Goal: Information Seeking & Learning: Learn about a topic

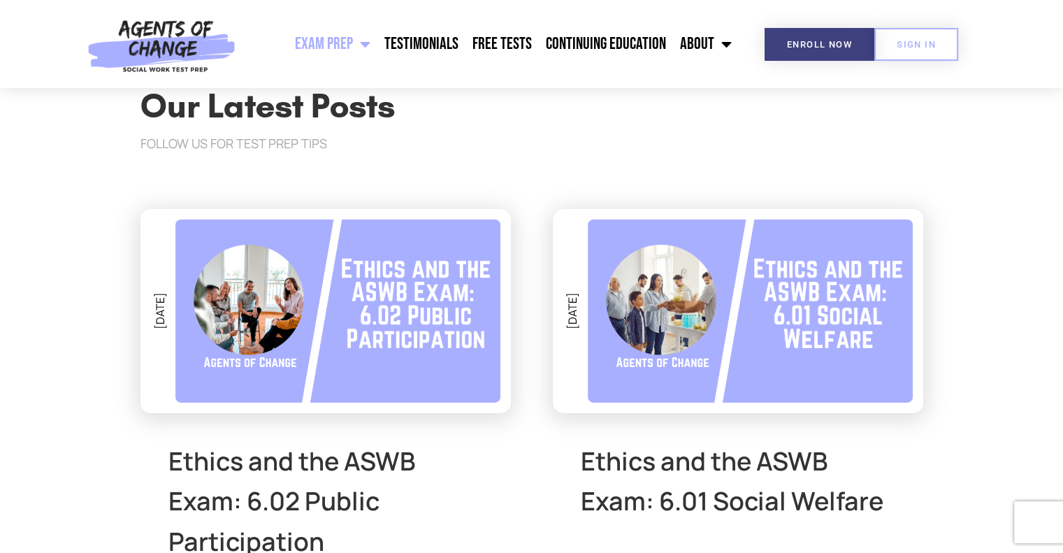
scroll to position [4695, 0]
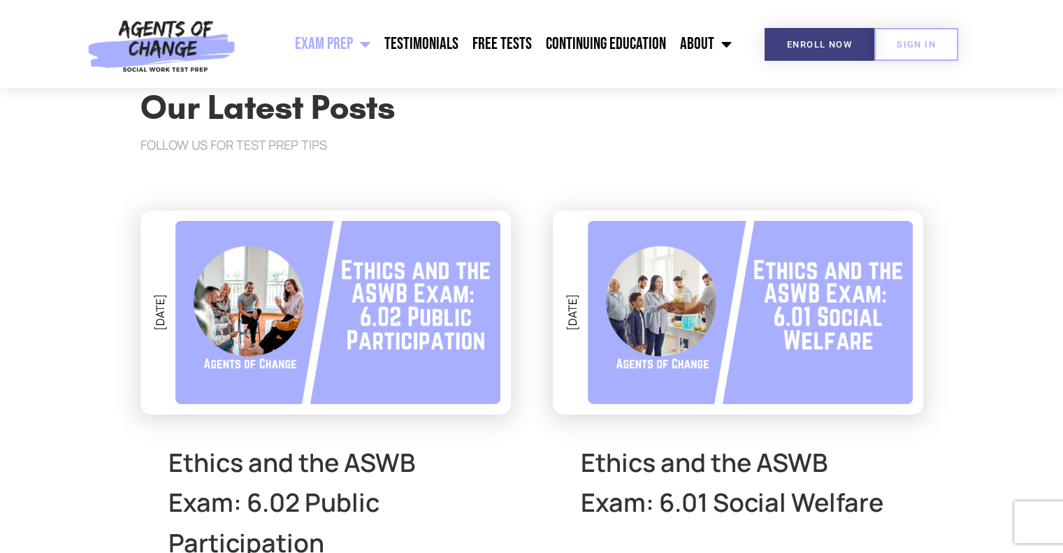
click at [95, 363] on section "Our Latest Posts Follow Us for Test Prep Tips August 21, 2025 Ethics and the AS…" at bounding box center [531, 372] width 1063 height 746
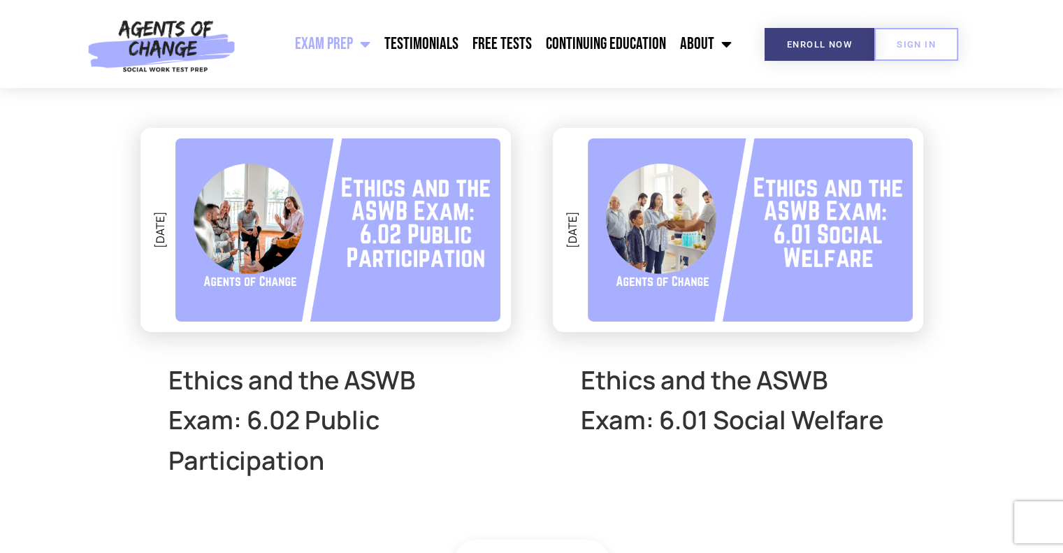
scroll to position [4778, 0]
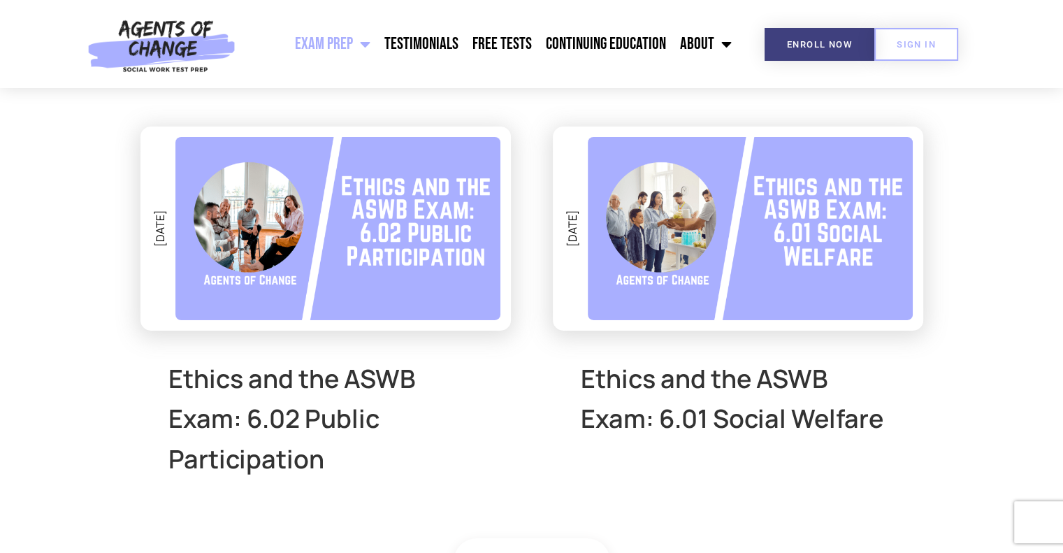
click at [95, 363] on section "Our Latest Posts Follow Us for Test Prep Tips August 21, 2025 Ethics and the AS…" at bounding box center [531, 288] width 1063 height 746
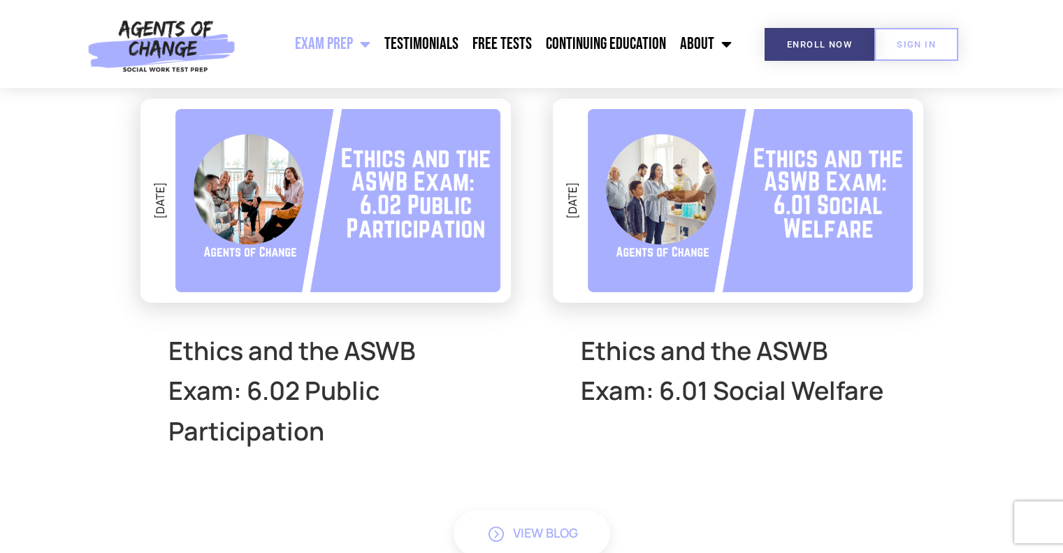
click at [95, 363] on section "Our Latest Posts Follow Us for Test Prep Tips August 21, 2025 Ethics and the AS…" at bounding box center [531, 260] width 1063 height 746
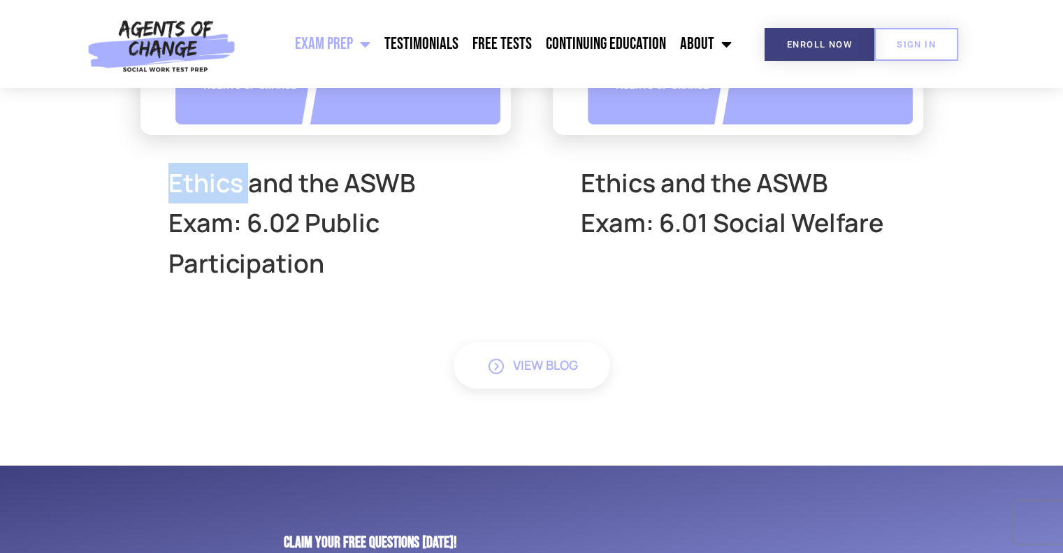
click at [95, 363] on section "Our Latest Posts Follow Us for Test Prep Tips August 21, 2025 Ethics and the AS…" at bounding box center [531, 92] width 1063 height 746
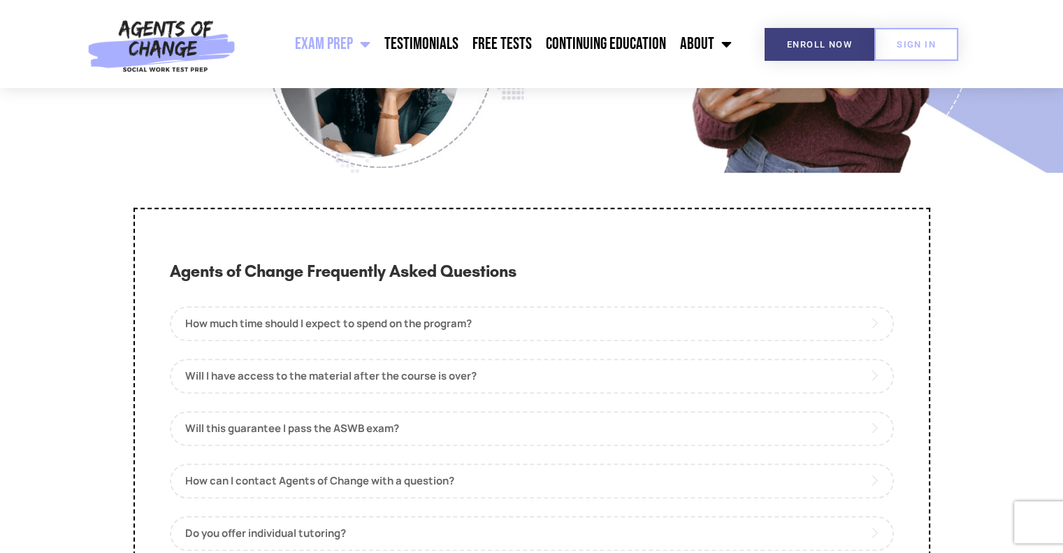
scroll to position [6427, 0]
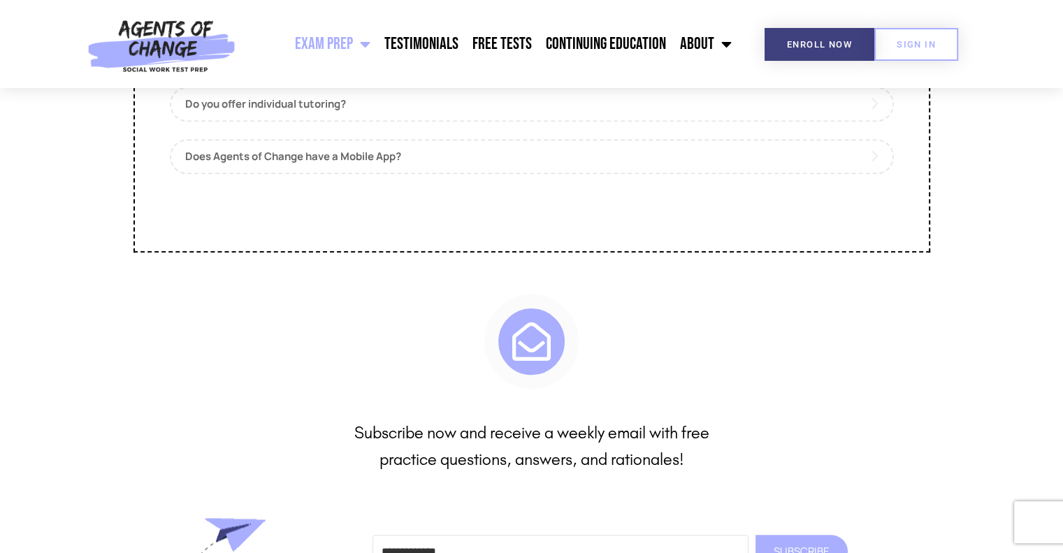
click at [94, 362] on section "Subscribe now and receive a weekly email with free practice questions, answers,…" at bounding box center [531, 481] width 1063 height 388
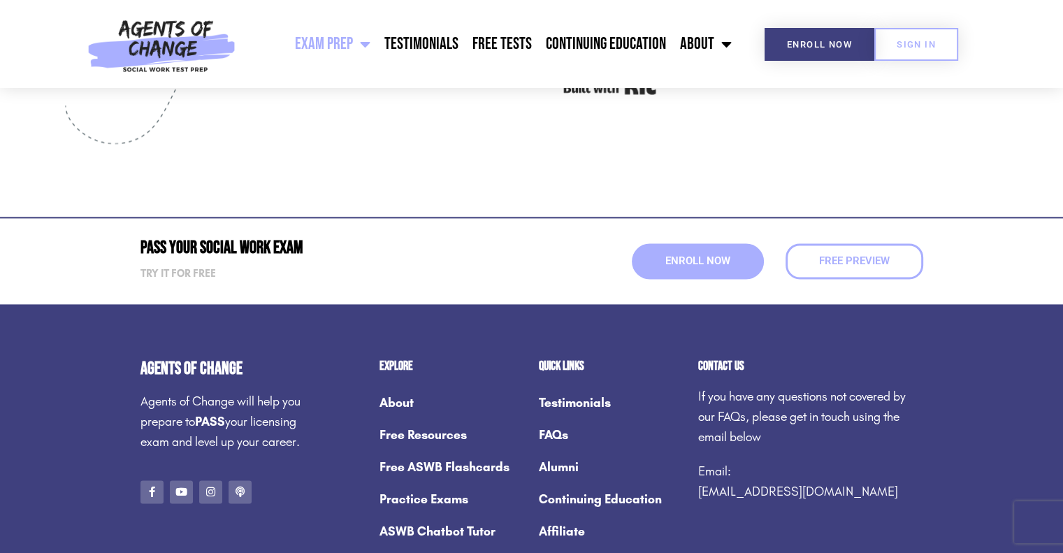
scroll to position [7321, 0]
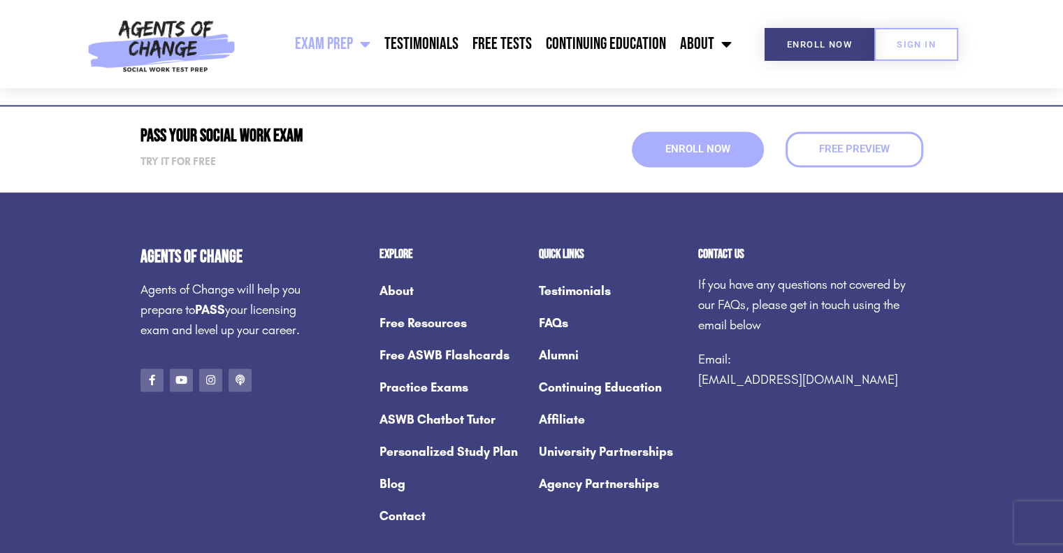
click at [94, 362] on section "Agents of Change Agents of Change will help you prepare to PASS your licensing …" at bounding box center [531, 389] width 1063 height 395
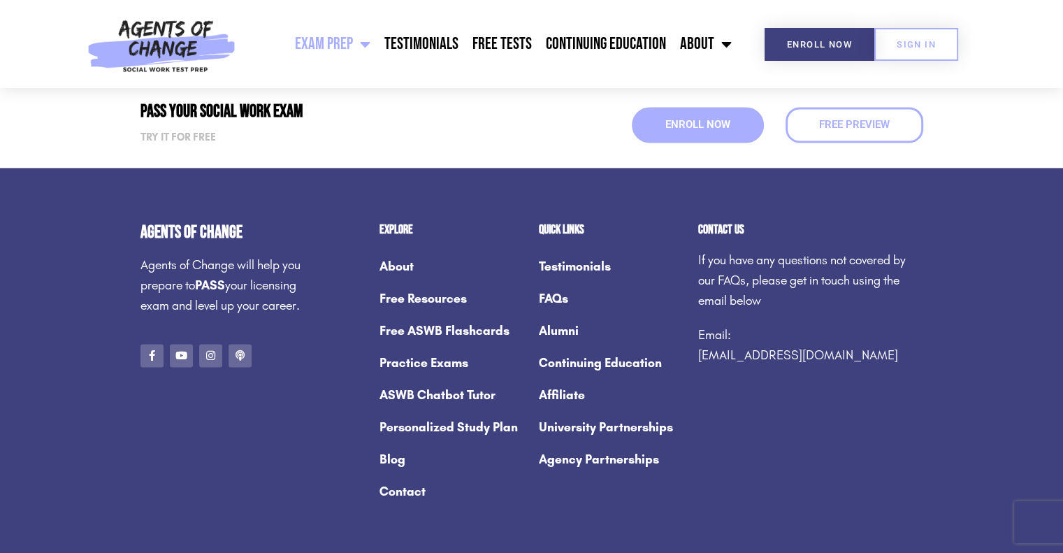
scroll to position [7377, 0]
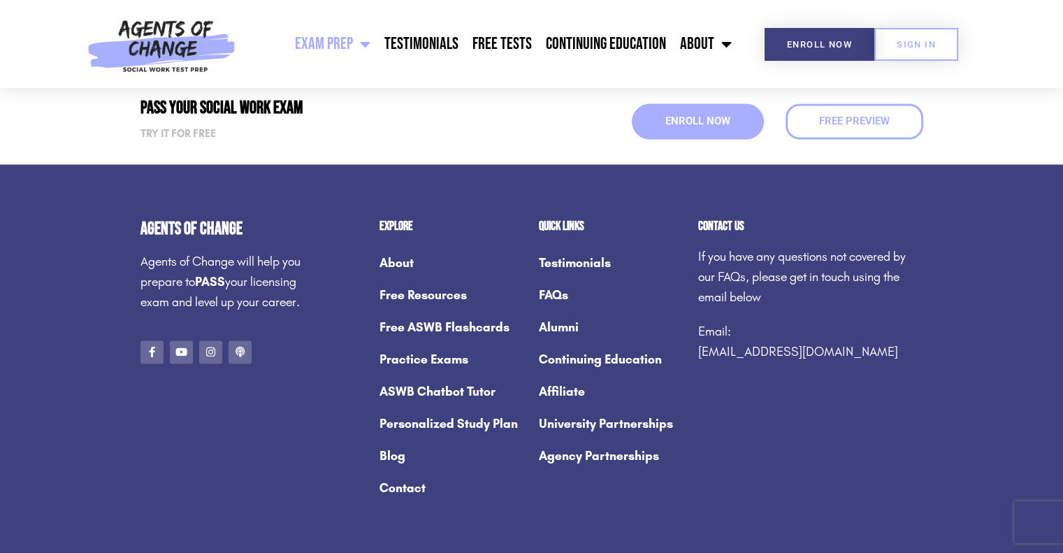
click at [94, 362] on section "Agents of Change Agents of Change will help you prepare to PASS your licensing …" at bounding box center [531, 361] width 1063 height 395
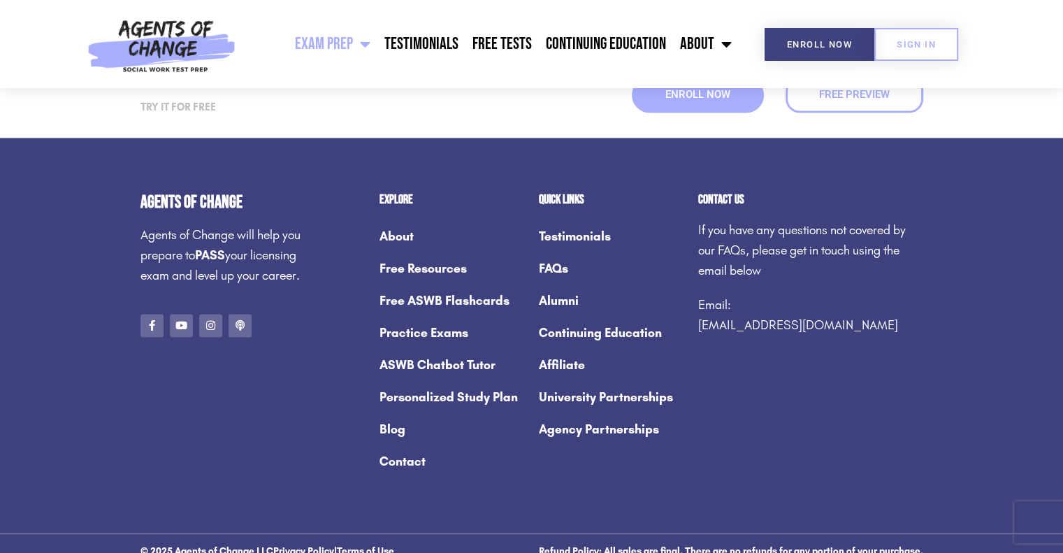
scroll to position [7405, 0]
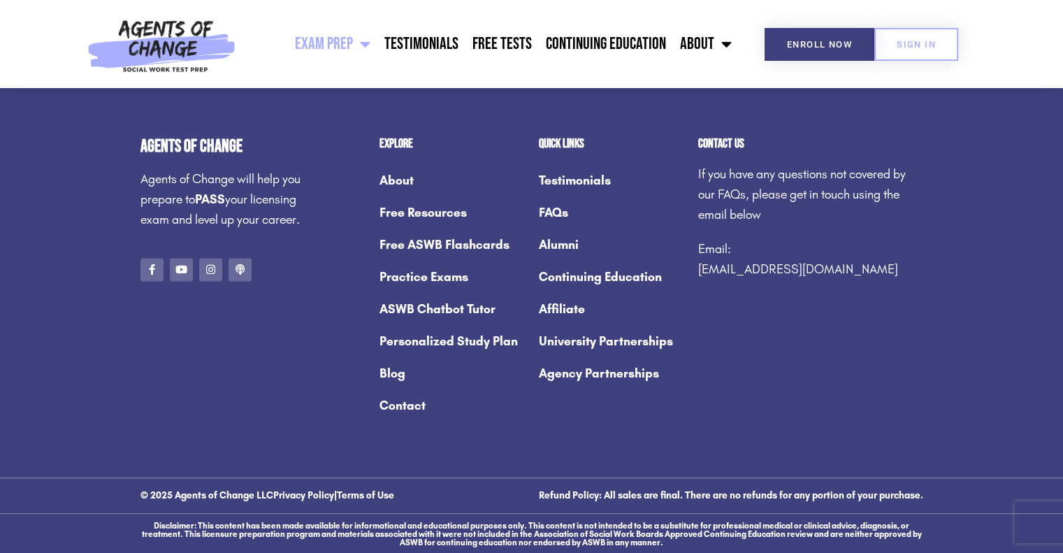
click at [94, 362] on section "Agents of Change Agents of Change will help you prepare to PASS your licensing …" at bounding box center [531, 279] width 1063 height 395
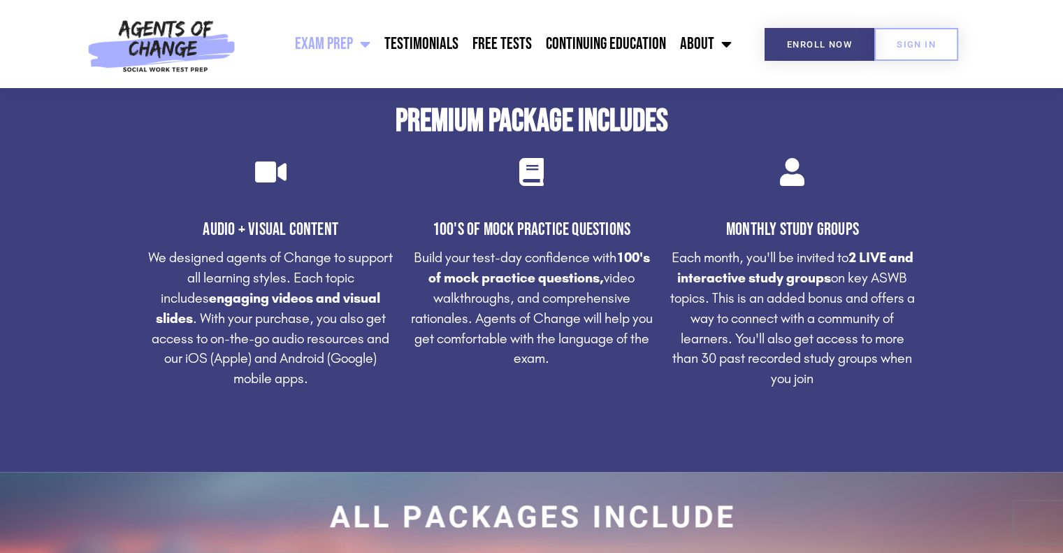
click at [1046, 316] on section "Premium Package Includes Audio + Visual Content We designed agents of Change to…" at bounding box center [531, 251] width 1063 height 444
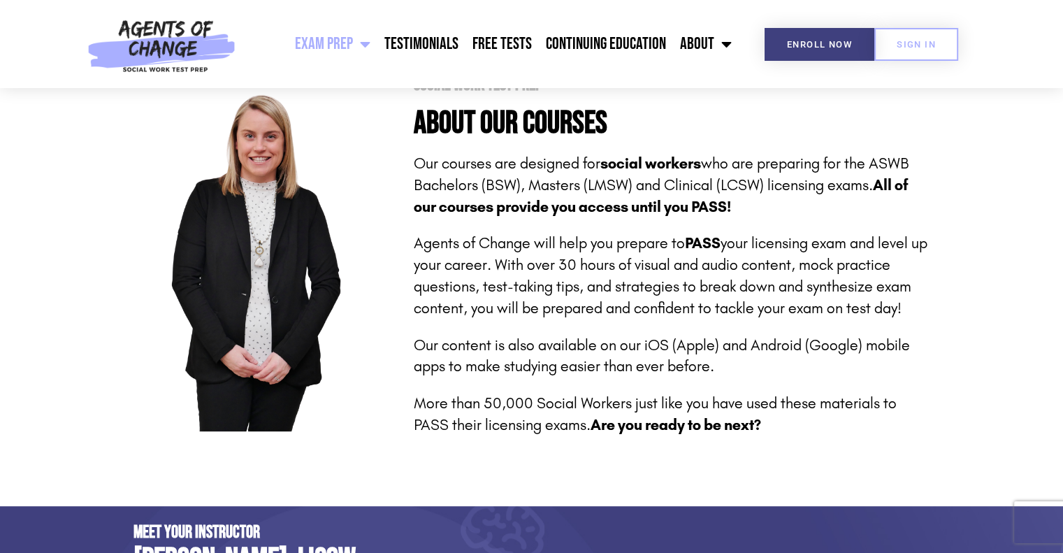
scroll to position [578, 0]
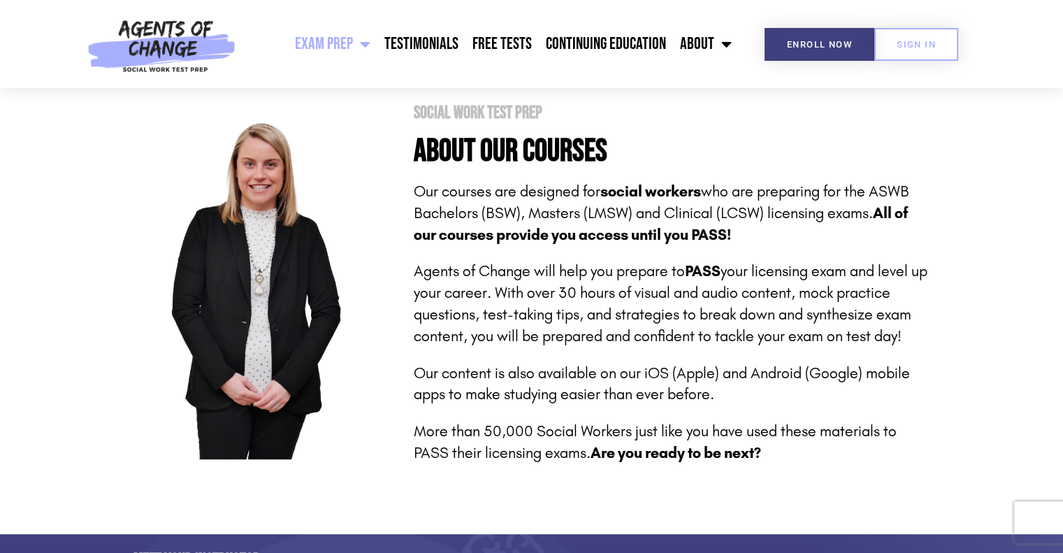
click at [1046, 316] on section "Social Work Test Prep About Our Courses Our courses are designed for social wor…" at bounding box center [531, 283] width 1063 height 499
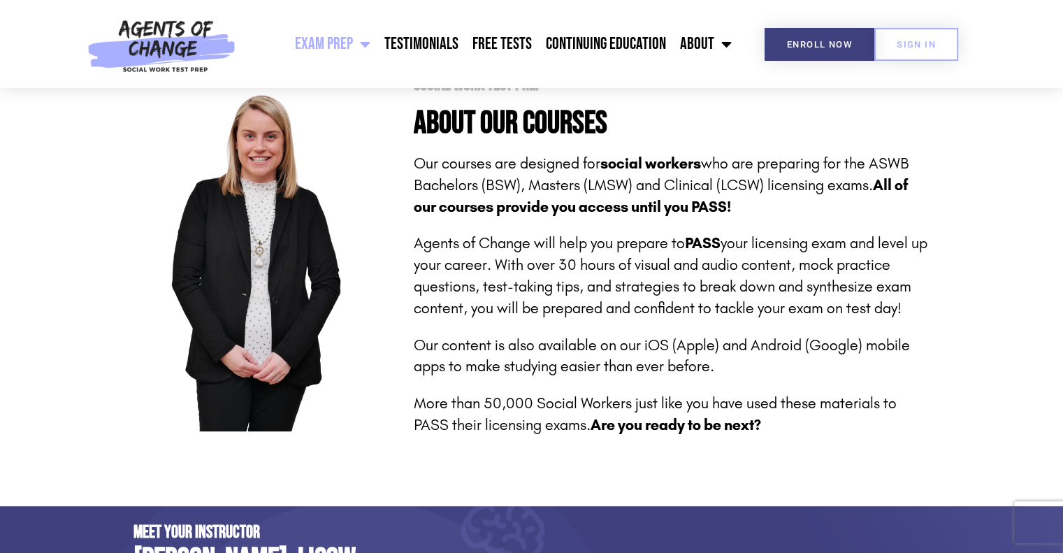
click at [1060, 305] on section "Social Work Test Prep About Our Courses Our courses are designed for social wor…" at bounding box center [531, 255] width 1063 height 499
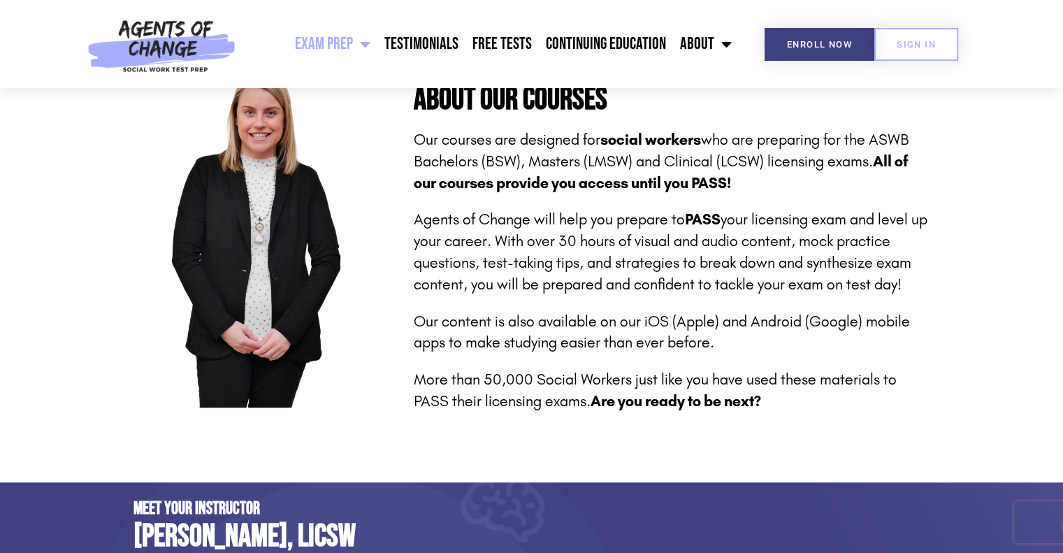
scroll to position [634, 0]
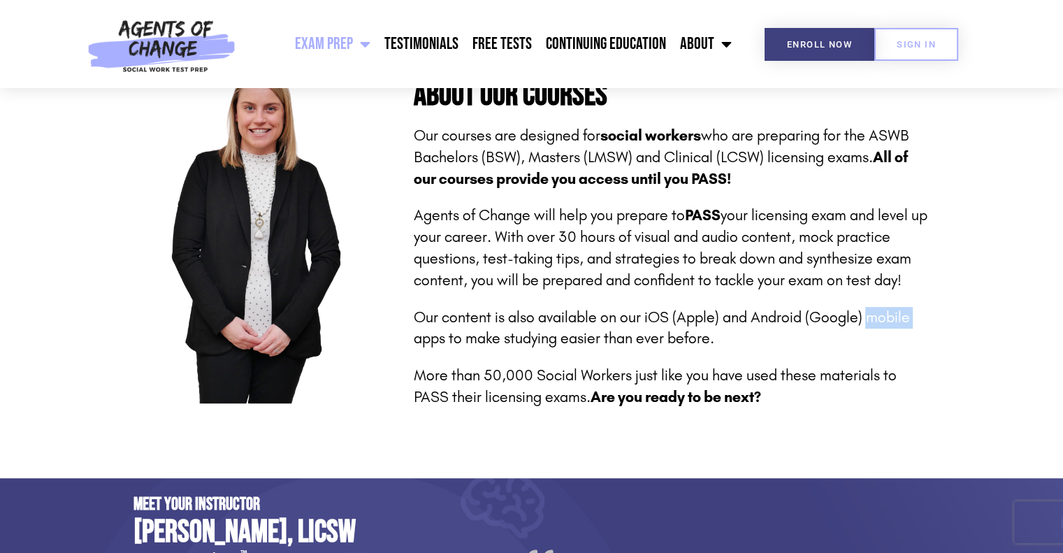
click at [1060, 305] on section "Social Work Test Prep About Our Courses Our courses are designed for social wor…" at bounding box center [531, 227] width 1063 height 499
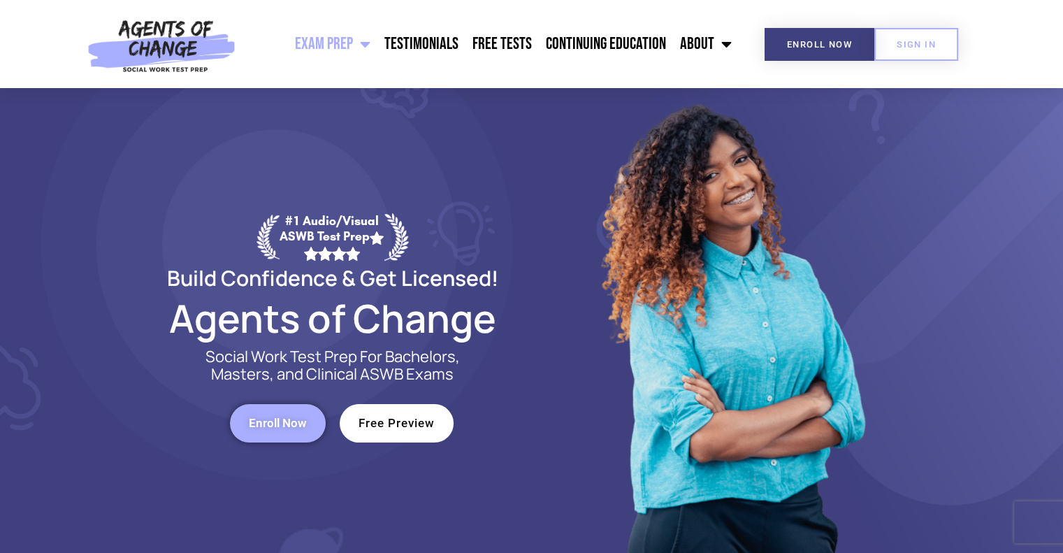
scroll to position [0, 0]
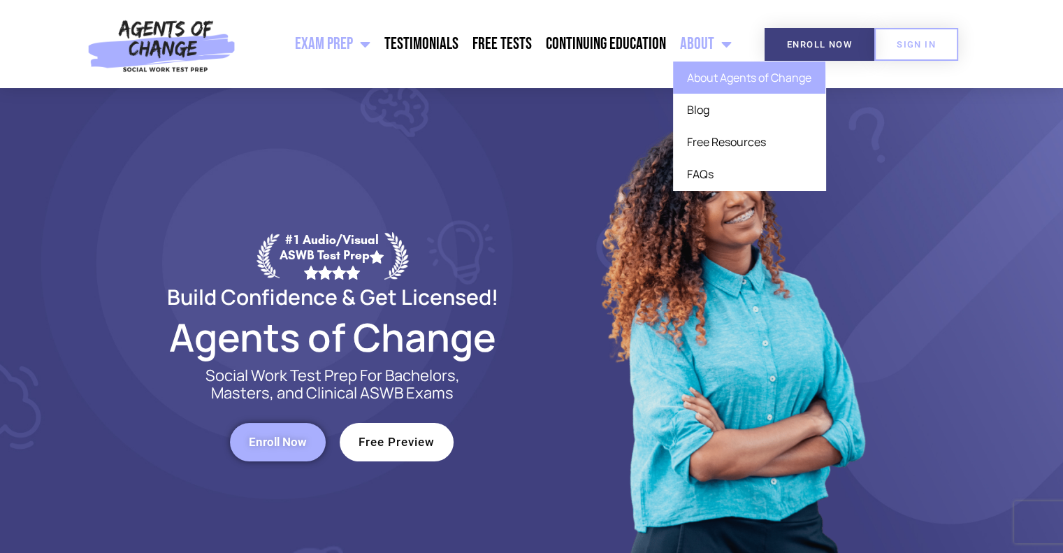
click at [737, 85] on link "About Agents of Change" at bounding box center [749, 77] width 152 height 32
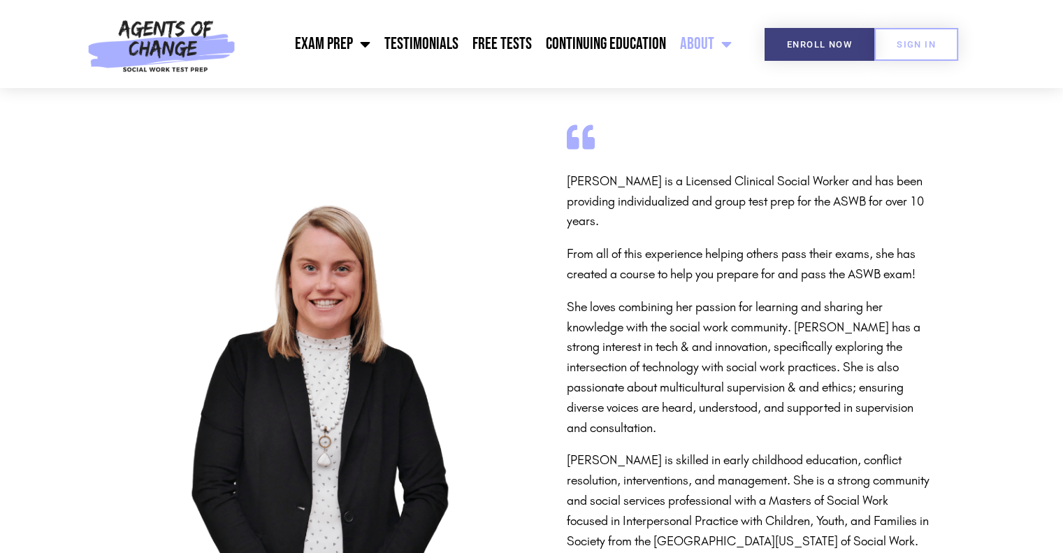
click at [1025, 296] on section "[PERSON_NAME] is a Licensed Clinical Social Worker and has been providing indiv…" at bounding box center [531, 357] width 1063 height 538
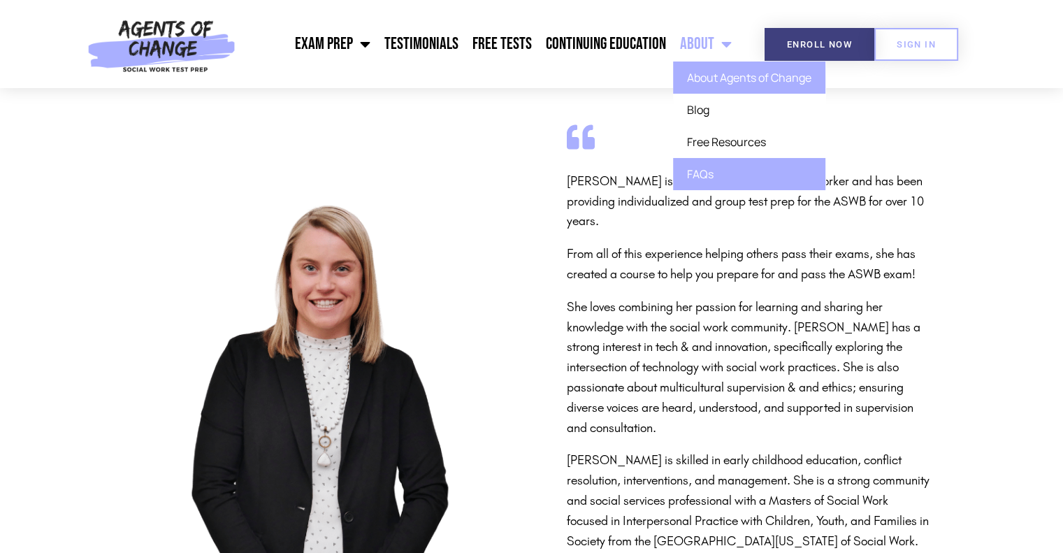
click at [713, 178] on link "FAQs" at bounding box center [749, 174] width 152 height 32
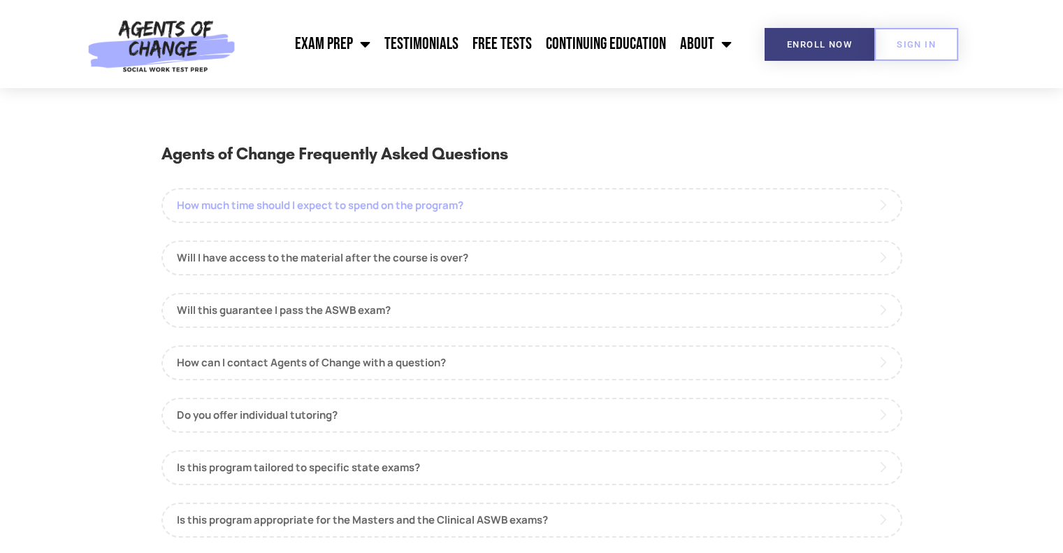
click at [880, 206] on link "How much time should I expect to spend on the program?" at bounding box center [531, 205] width 741 height 35
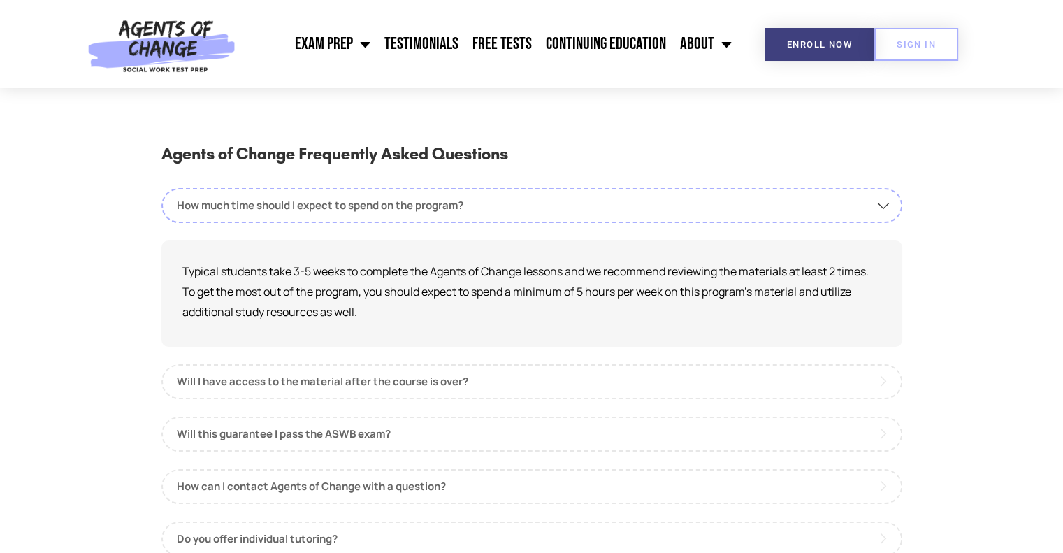
click at [396, 293] on p "Typical students take 3-5 weeks to complete the Agents of Change lessons and we…" at bounding box center [531, 291] width 699 height 60
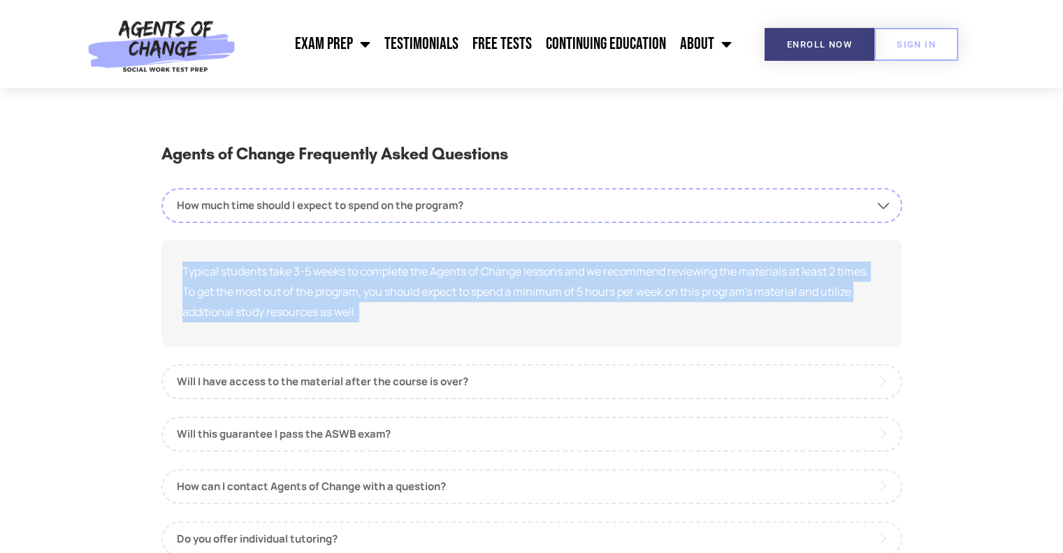
click at [396, 293] on p "Typical students take 3-5 weeks to complete the Agents of Change lessons and we…" at bounding box center [531, 291] width 699 height 60
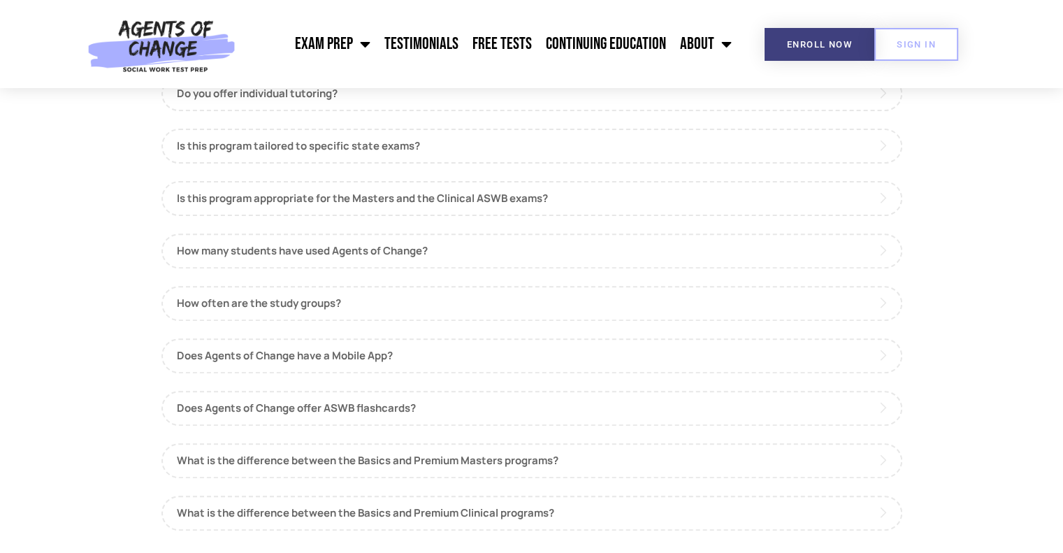
scroll to position [447, 0]
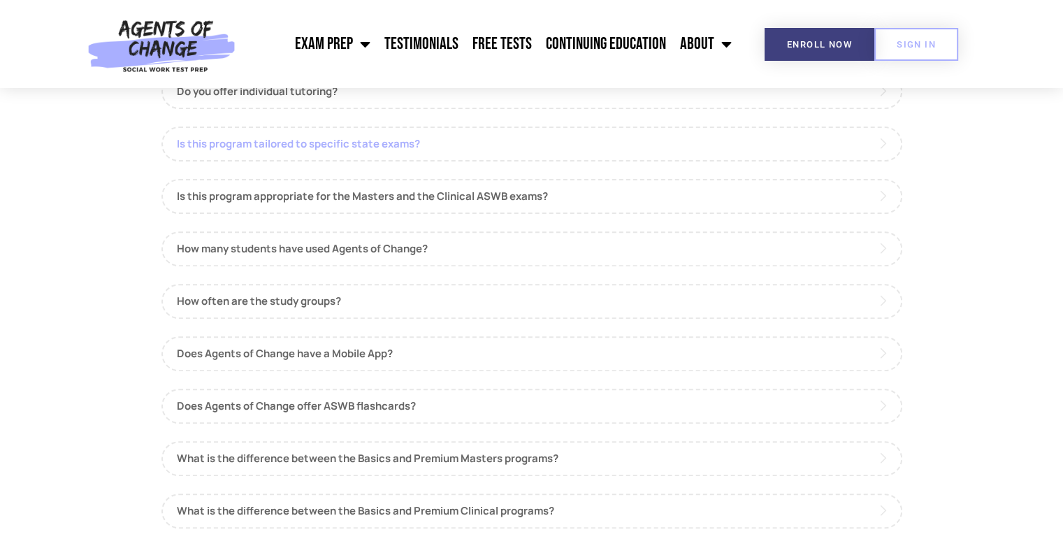
click at [301, 133] on link "Is this program tailored to specific state exams?" at bounding box center [531, 143] width 741 height 35
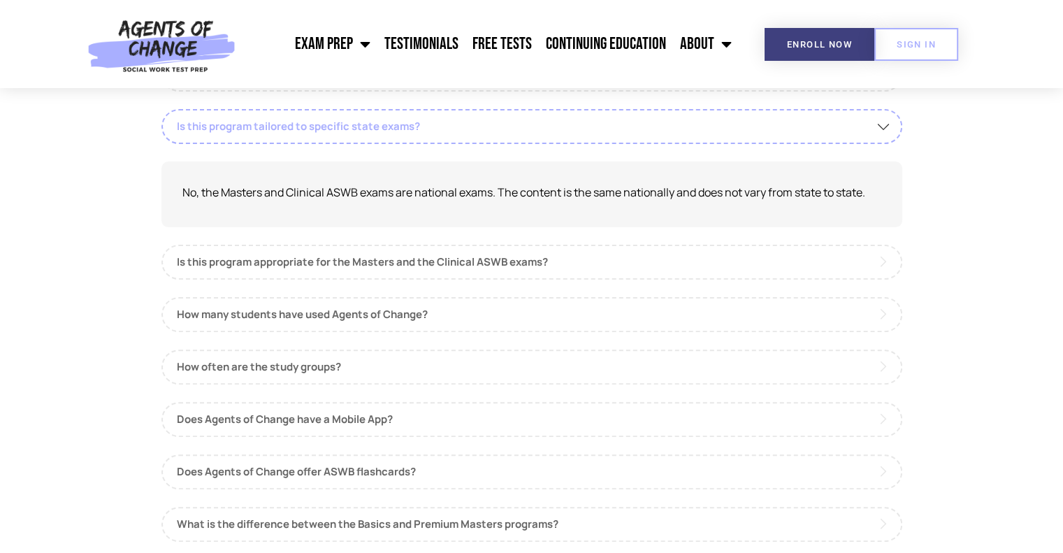
scroll to position [323, 0]
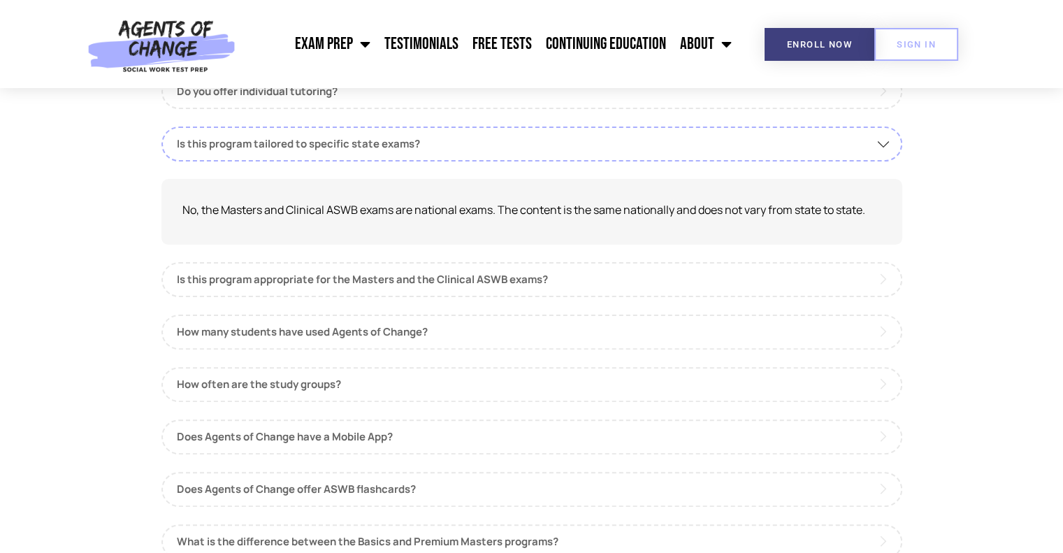
click at [595, 205] on p "No, the Masters and Clinical ASWB exams are national exams. The content is the …" at bounding box center [531, 210] width 699 height 20
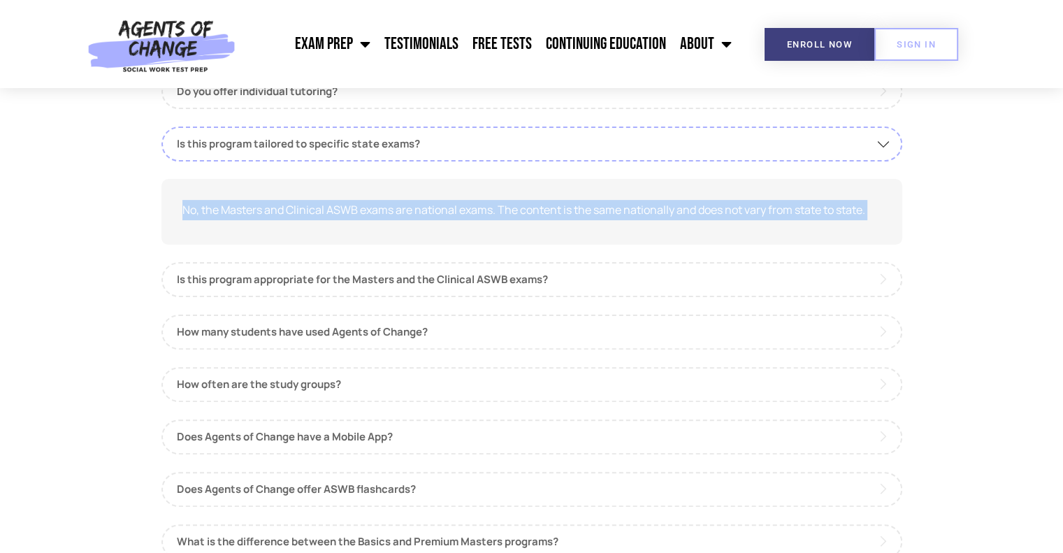
click at [595, 205] on p "No, the Masters and Clinical ASWB exams are national exams. The content is the …" at bounding box center [531, 210] width 699 height 20
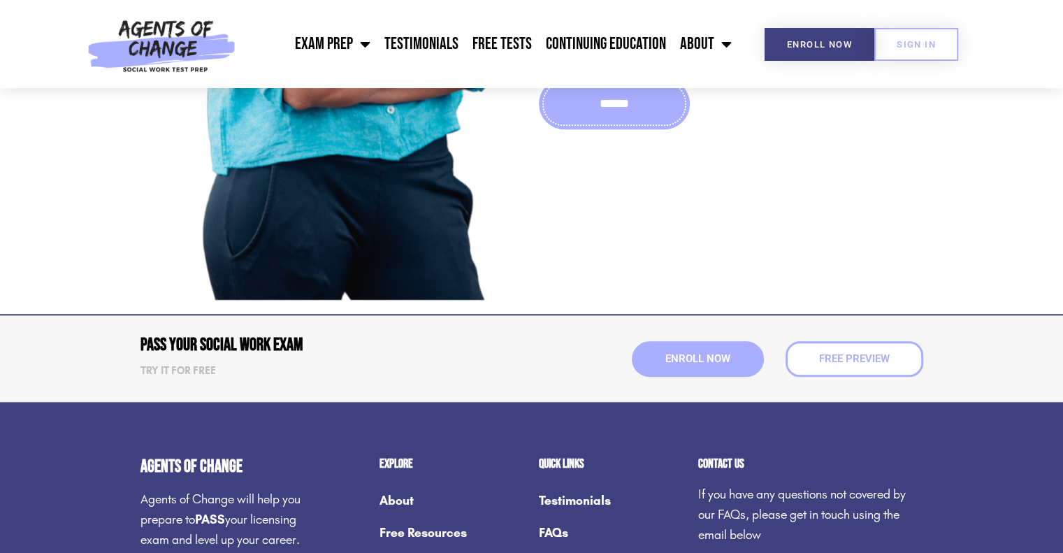
scroll to position [1441, 0]
